Goal: Book appointment/travel/reservation

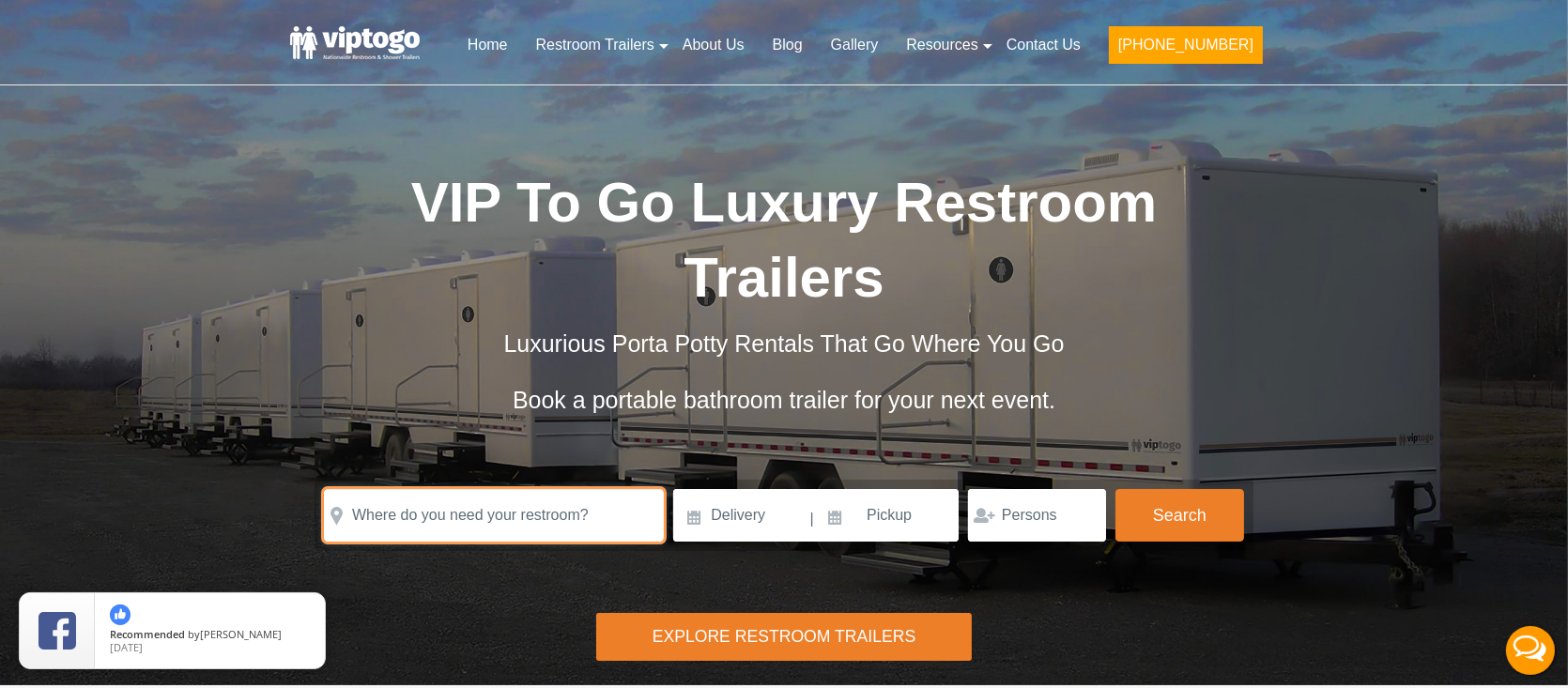
click at [535, 521] on input "text" at bounding box center [494, 515] width 340 height 53
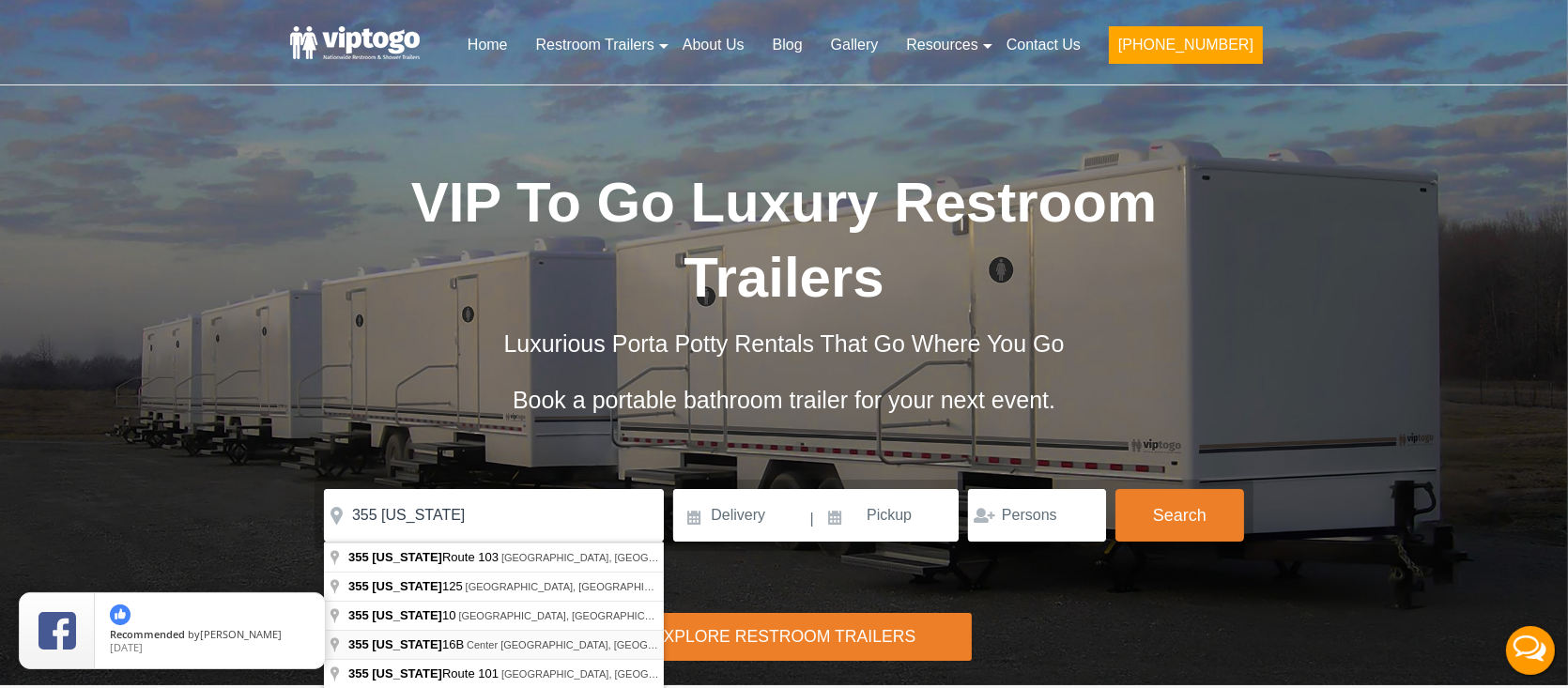
type input "[STREET_ADDRESS][US_STATE]"
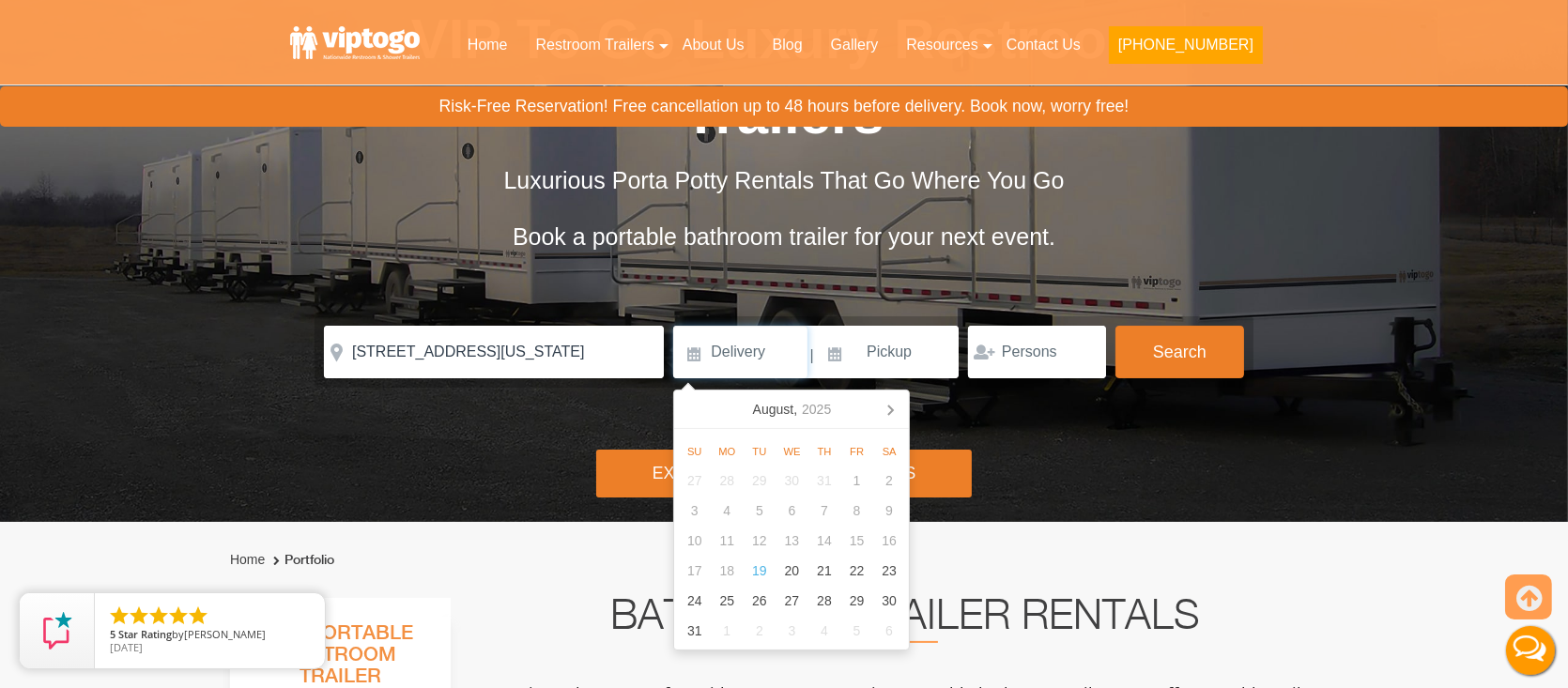
scroll to position [188, 0]
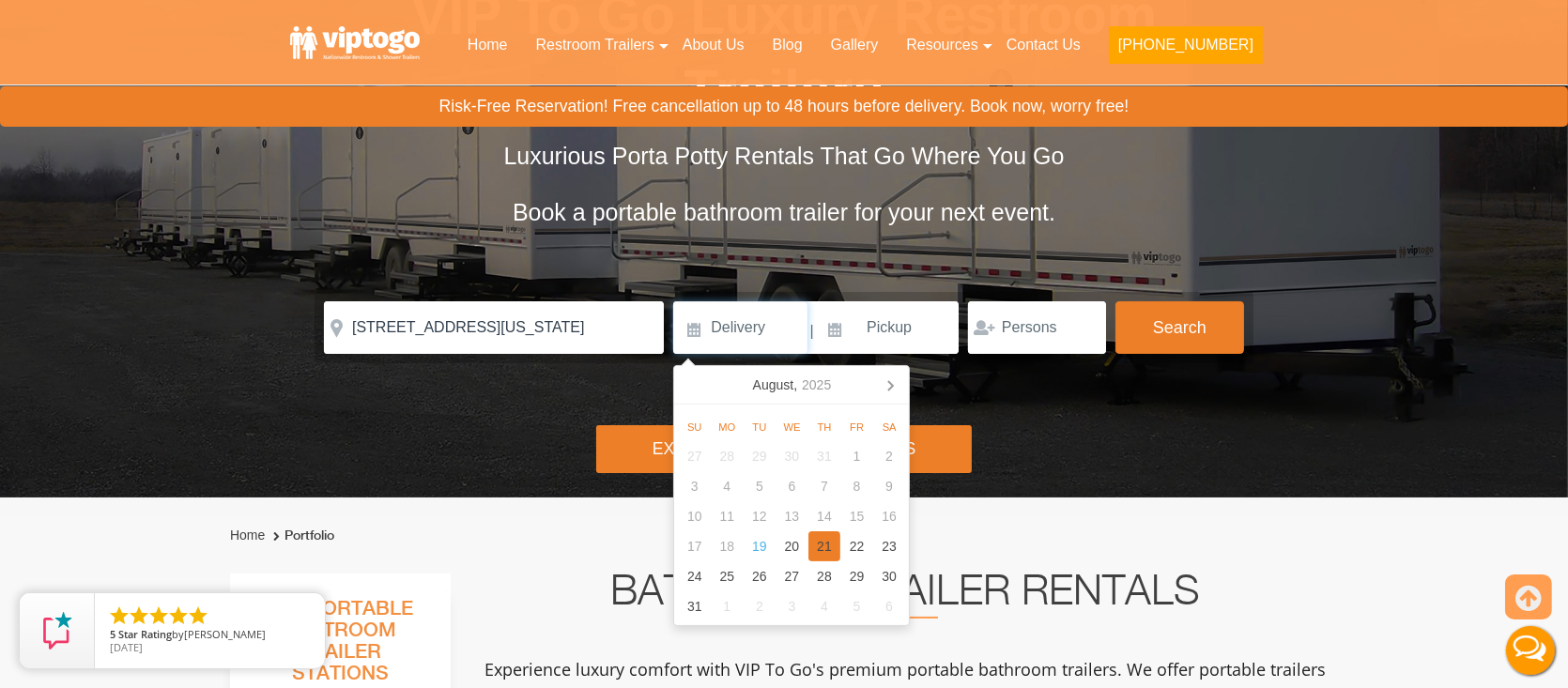
click at [831, 553] on div "21" at bounding box center [825, 546] width 33 height 30
type input "[DATE]"
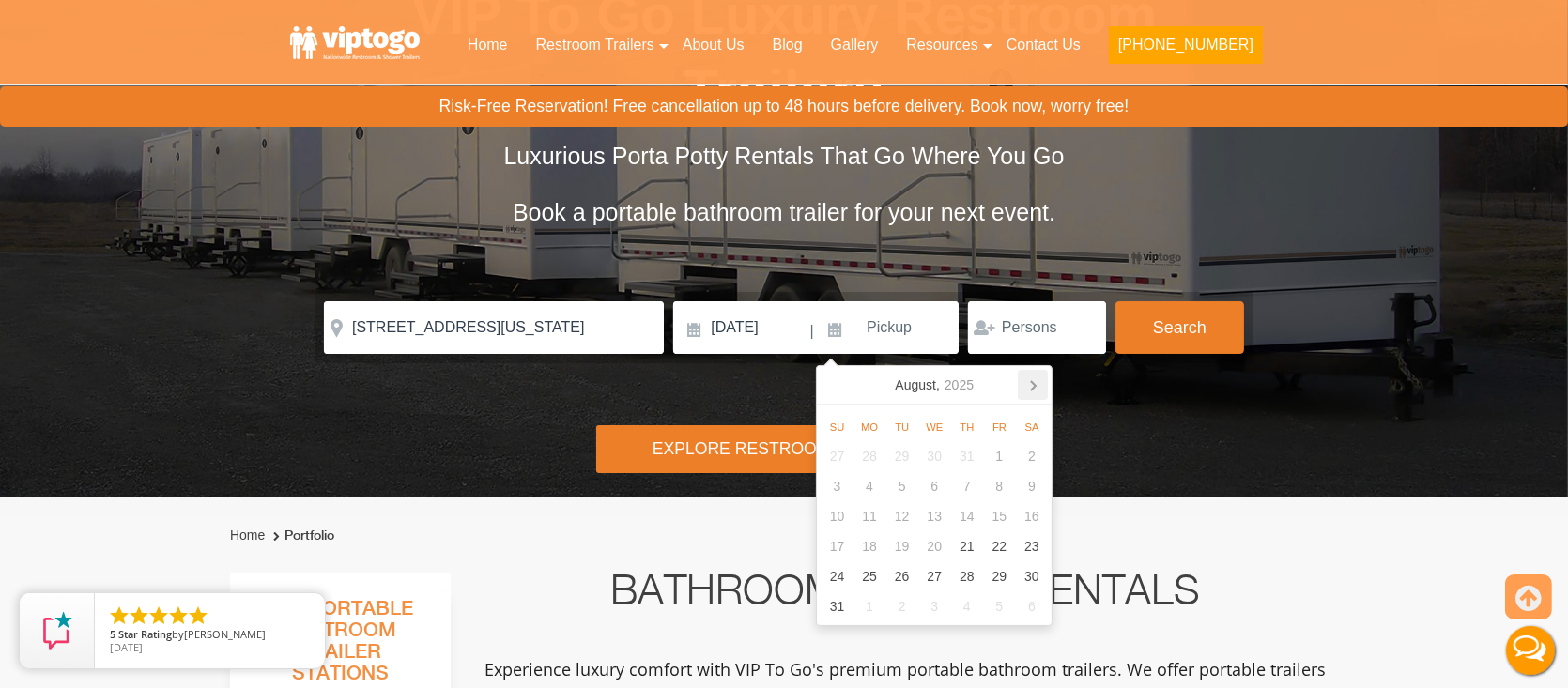
click at [1024, 386] on icon at bounding box center [1032, 384] width 30 height 30
click at [1027, 383] on icon at bounding box center [1032, 384] width 30 height 30
click at [864, 516] on div "13" at bounding box center [870, 516] width 33 height 30
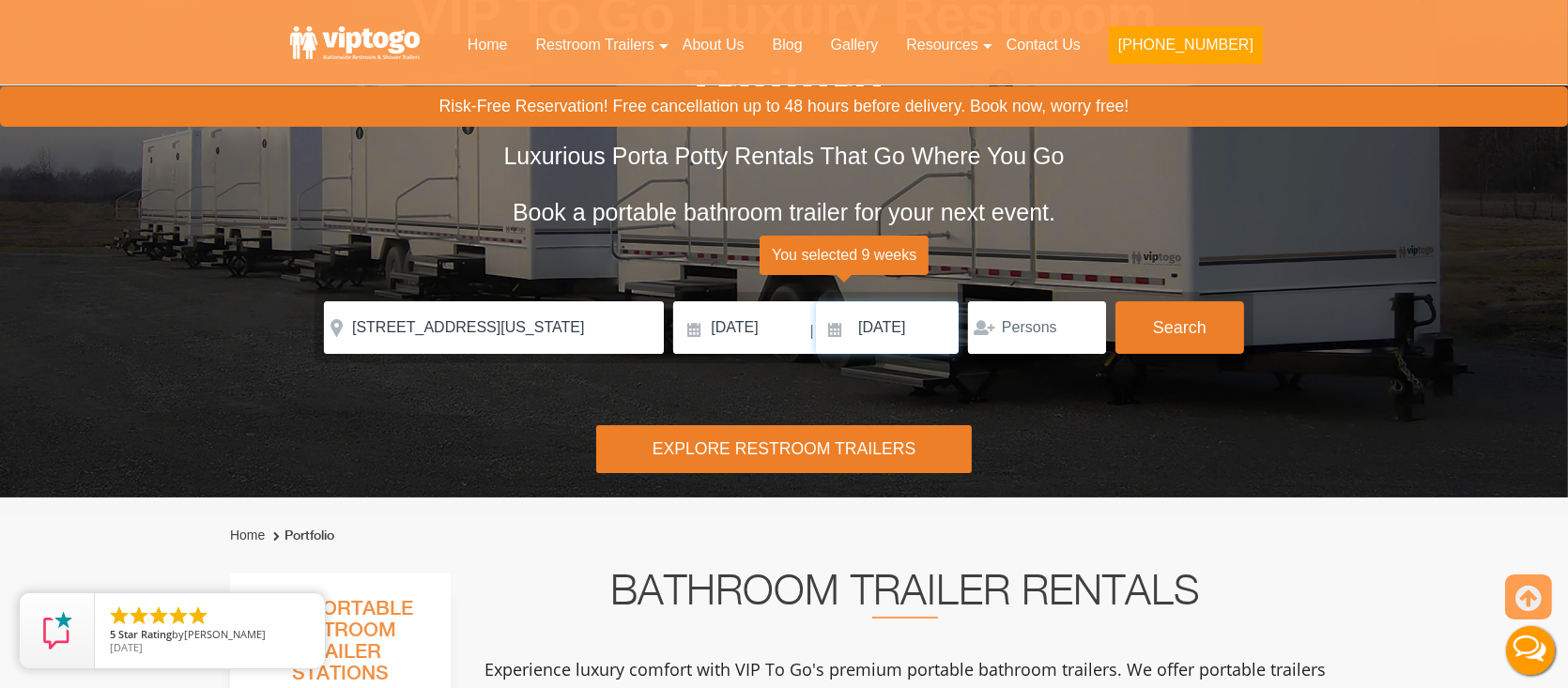
click at [918, 322] on input "[DATE]" at bounding box center [887, 327] width 142 height 53
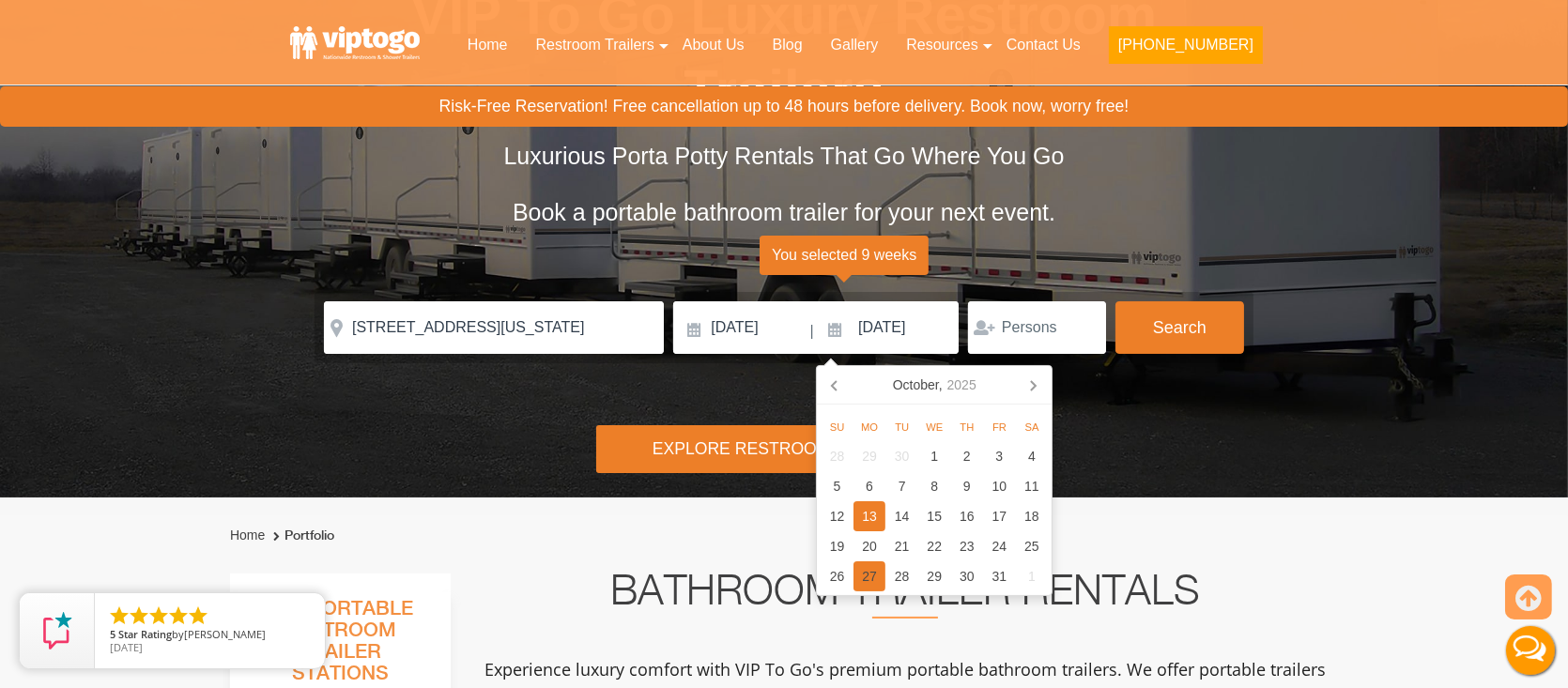
click at [861, 585] on div "27" at bounding box center [870, 575] width 33 height 30
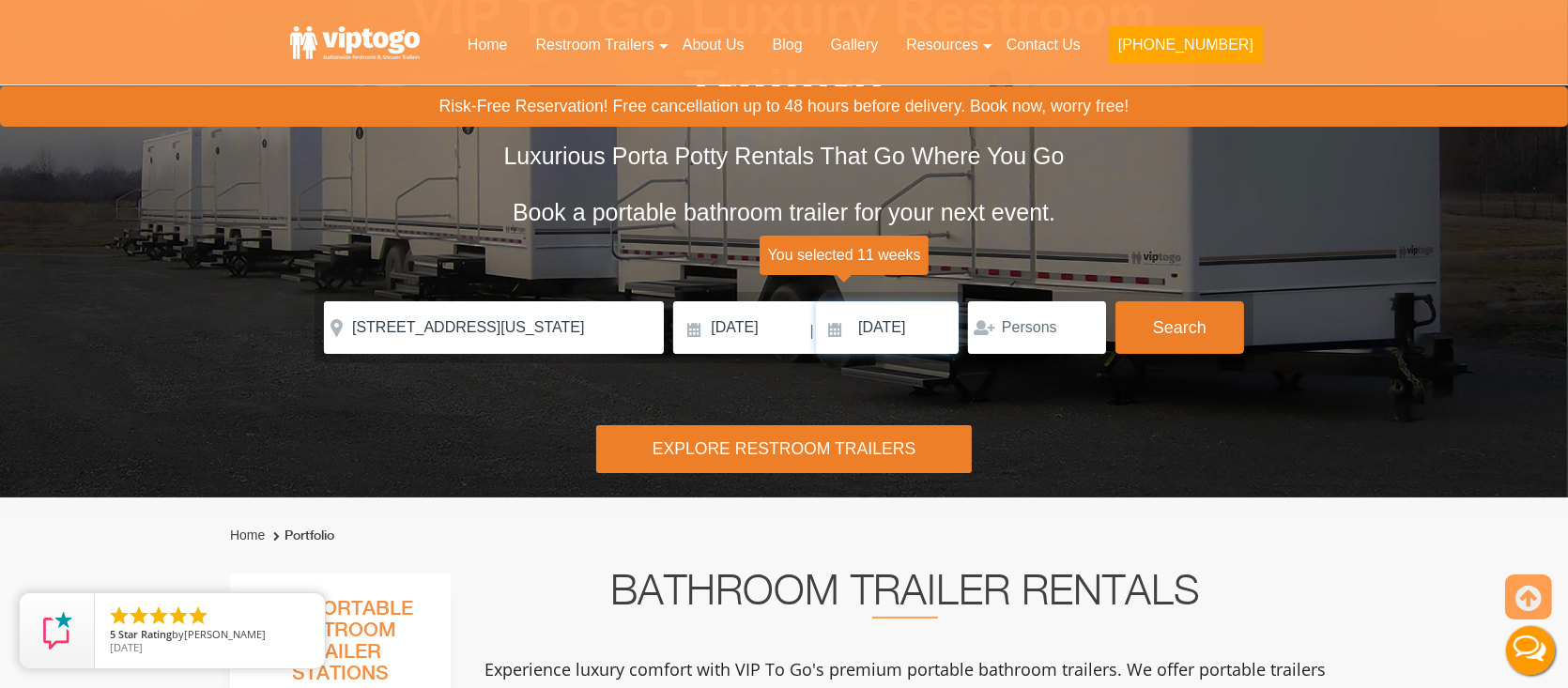
click at [918, 322] on input "[DATE]" at bounding box center [887, 327] width 142 height 53
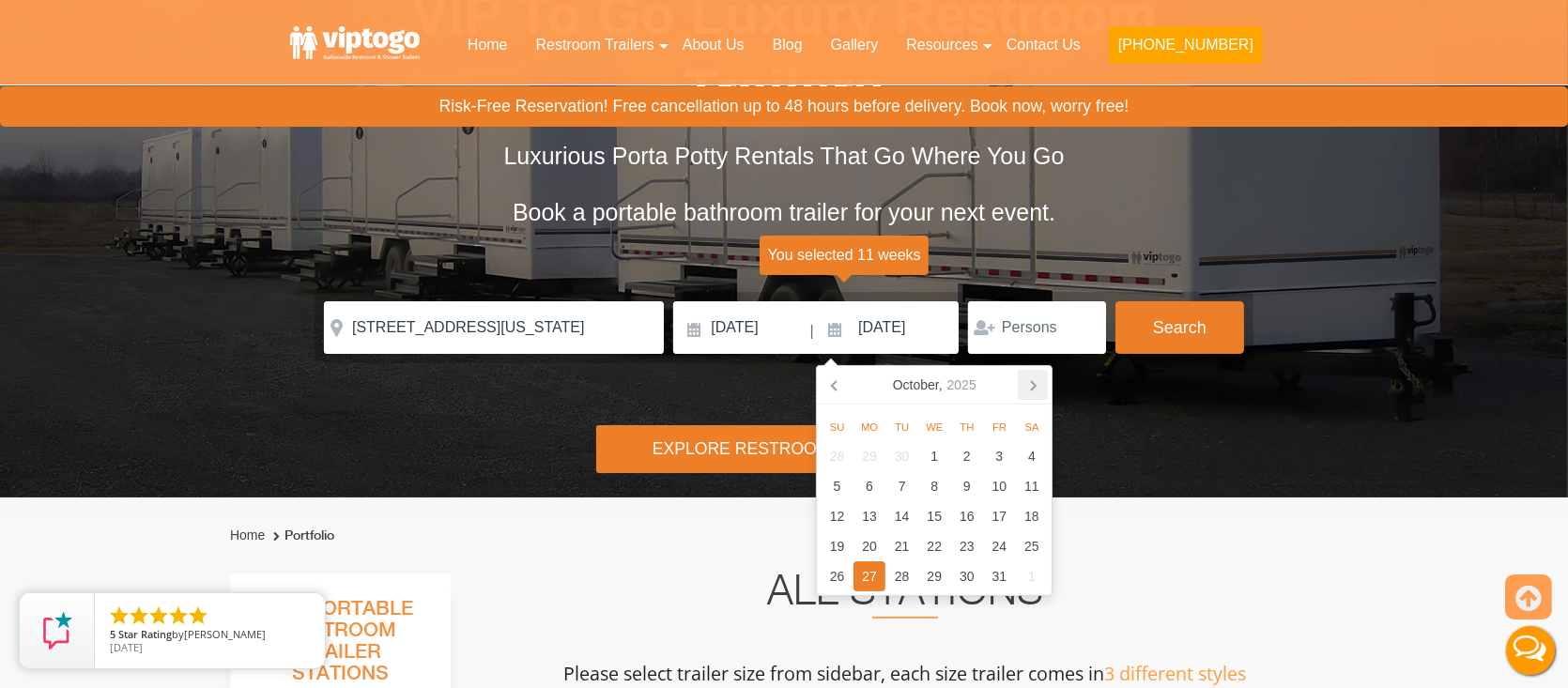
click at [1029, 390] on icon at bounding box center [1032, 384] width 30 height 30
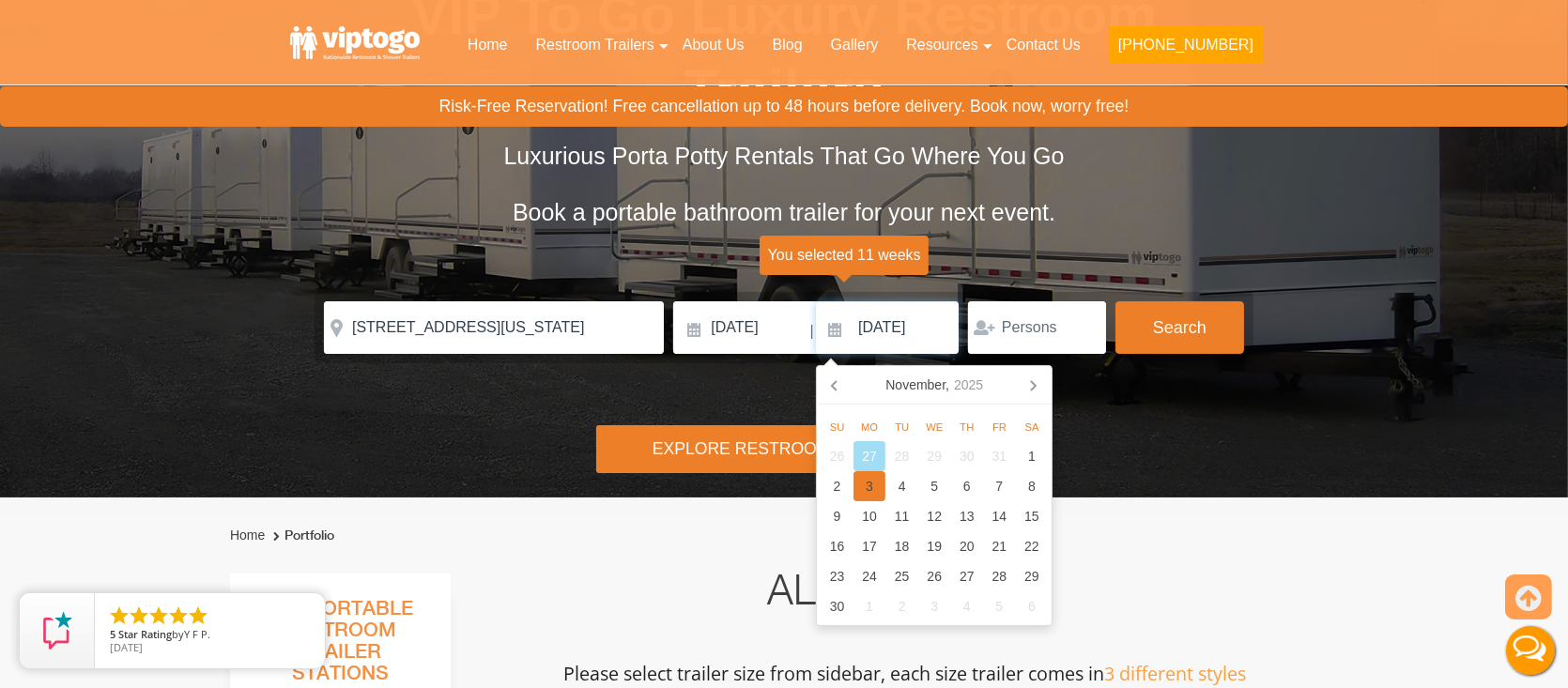
click at [872, 478] on div "3" at bounding box center [870, 486] width 33 height 30
type input "[DATE]"
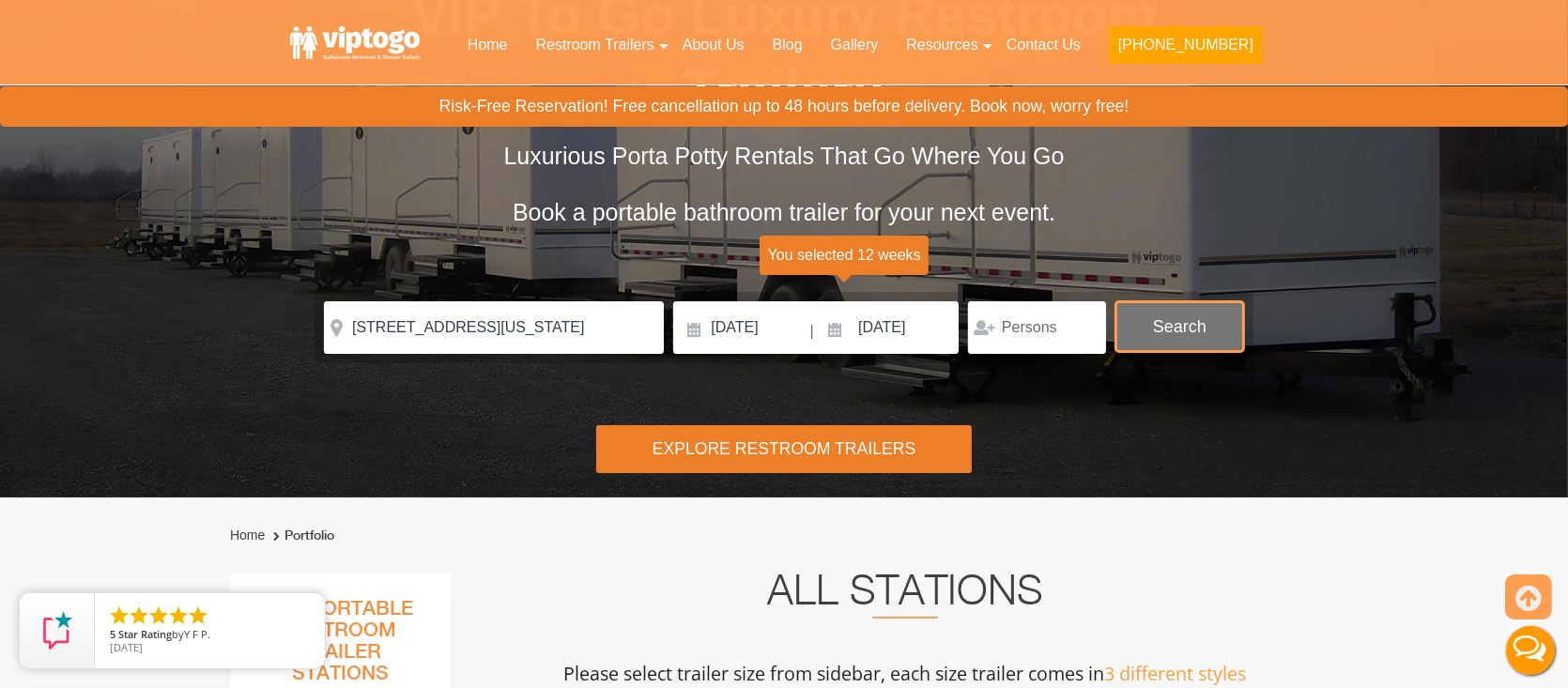
click at [1162, 331] on button "Search" at bounding box center [1180, 326] width 129 height 51
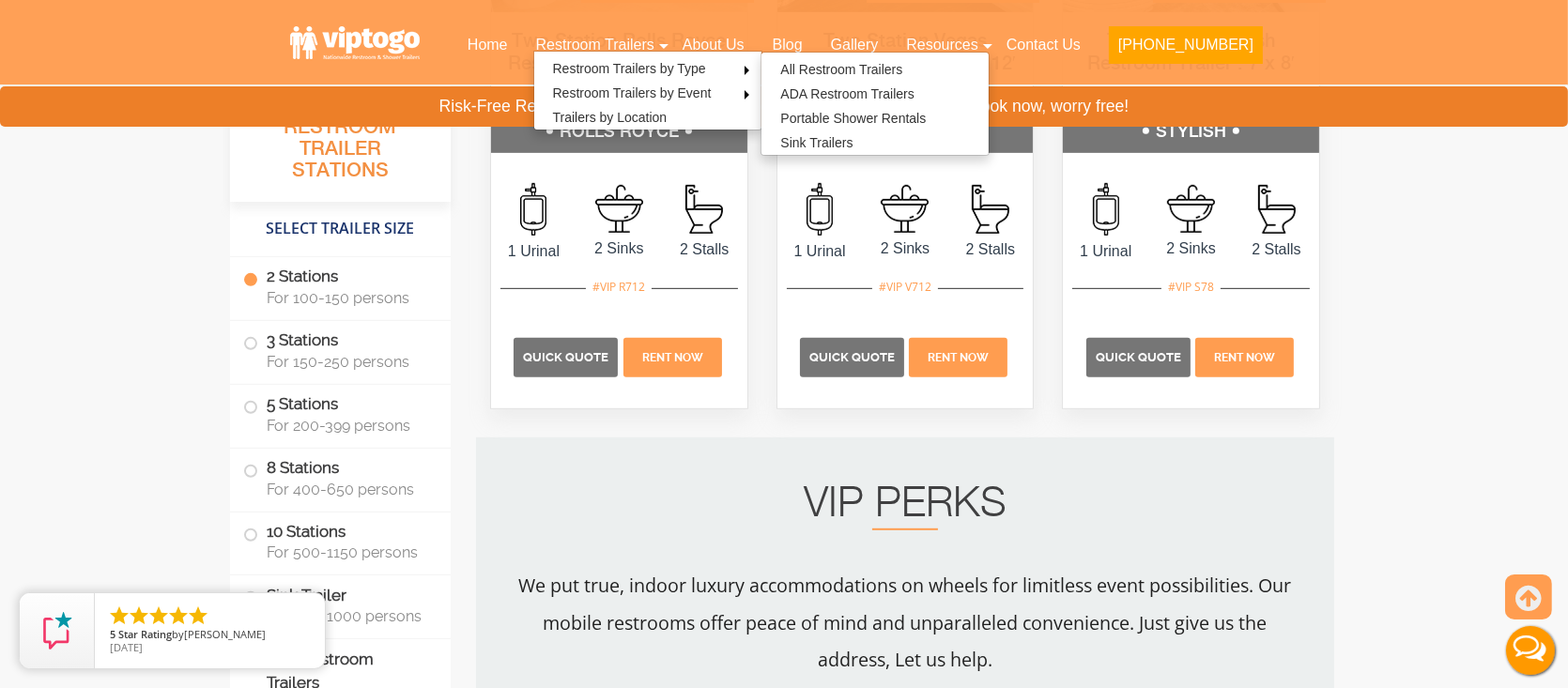
scroll to position [1230, 0]
